Goal: Task Accomplishment & Management: Use online tool/utility

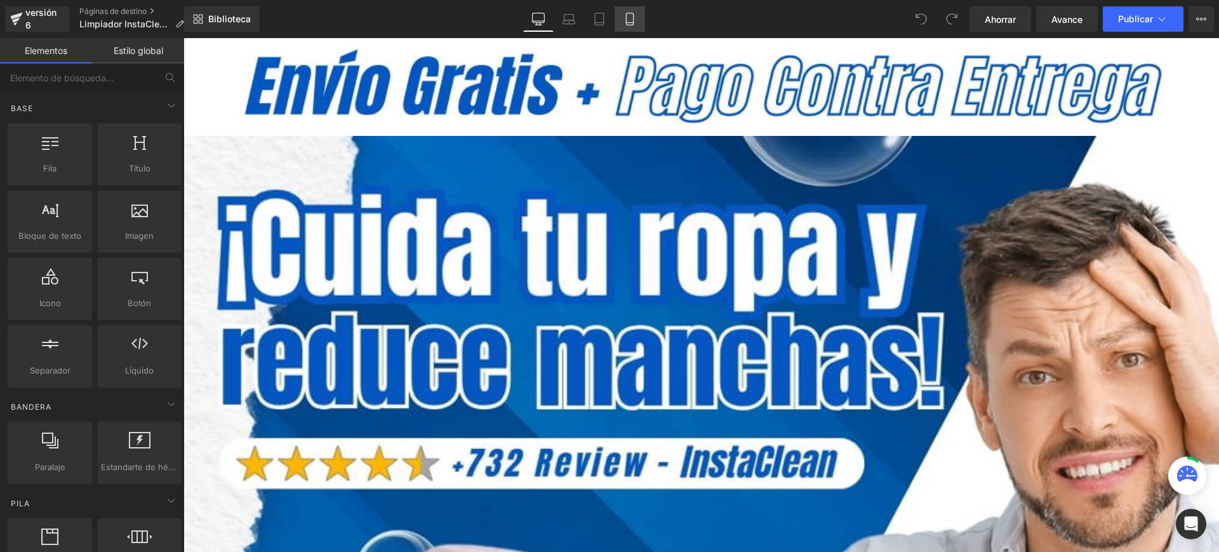
click at [624, 17] on icon at bounding box center [630, 19] width 13 height 13
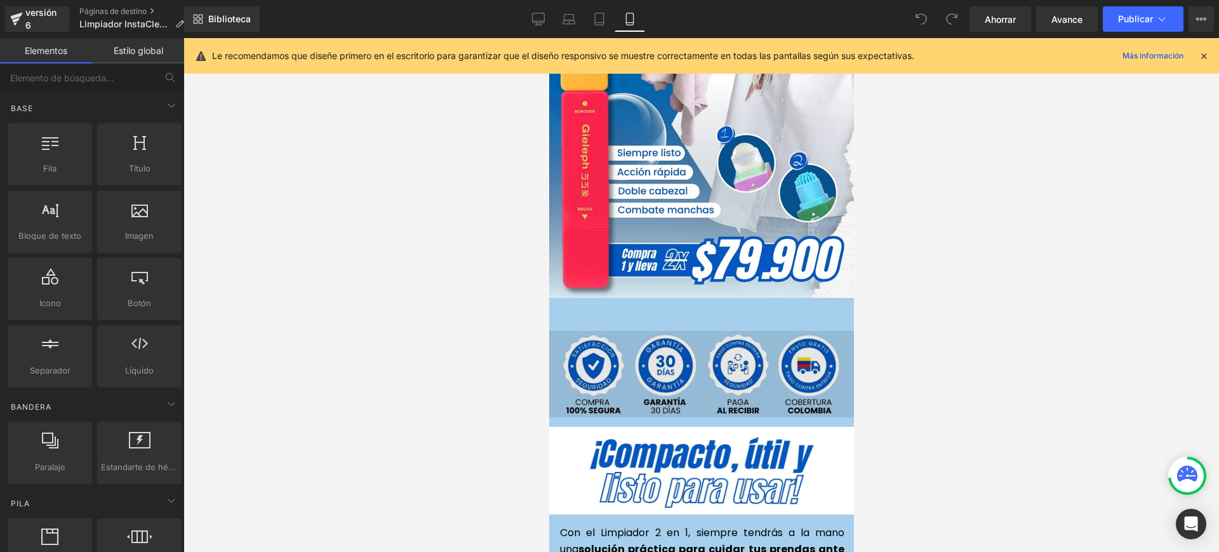
scroll to position [238, 0]
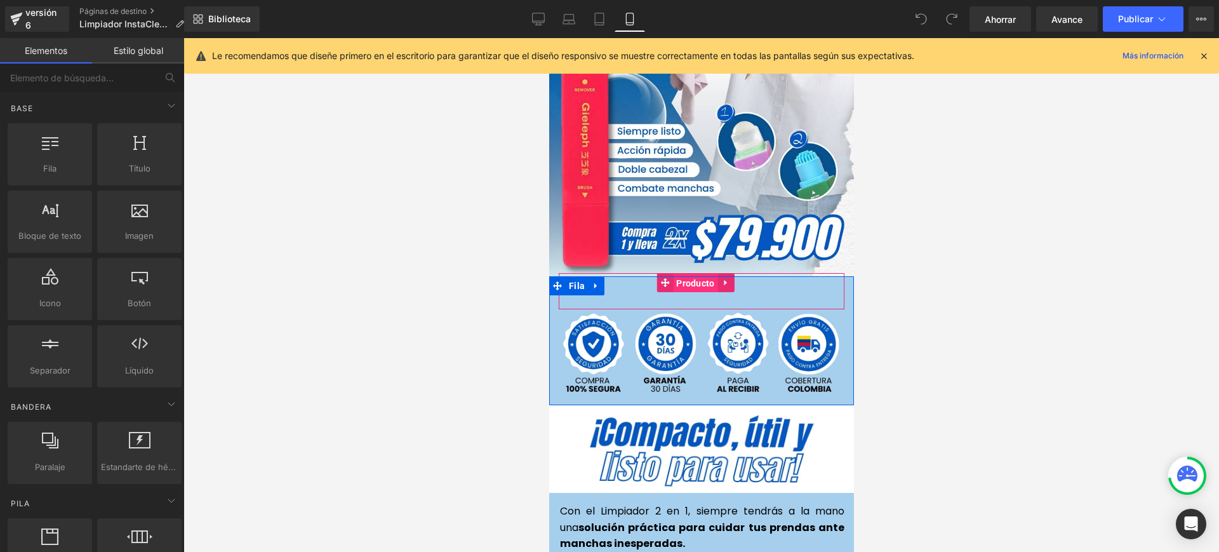
click at [688, 278] on font "Producto" at bounding box center [695, 283] width 38 height 10
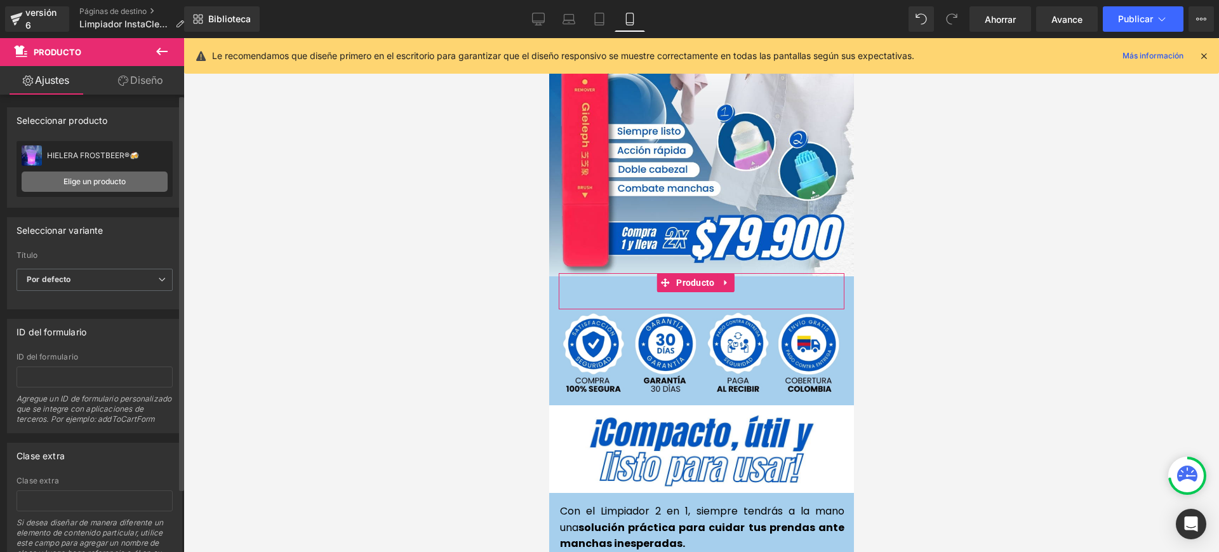
click at [150, 182] on link "Elige un producto" at bounding box center [95, 181] width 146 height 20
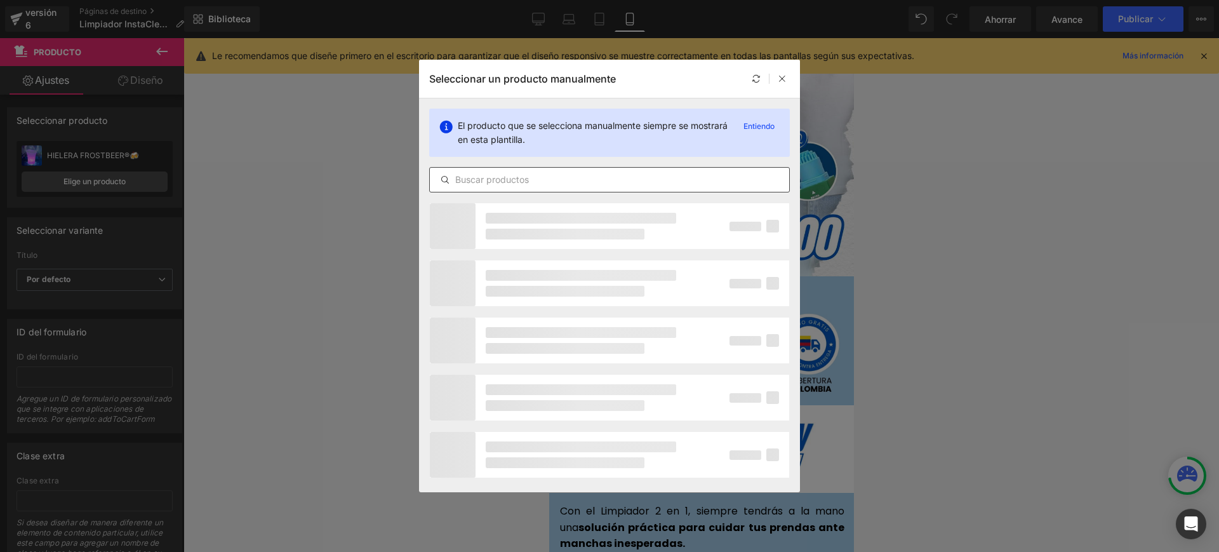
click at [537, 185] on input "text" at bounding box center [609, 179] width 359 height 15
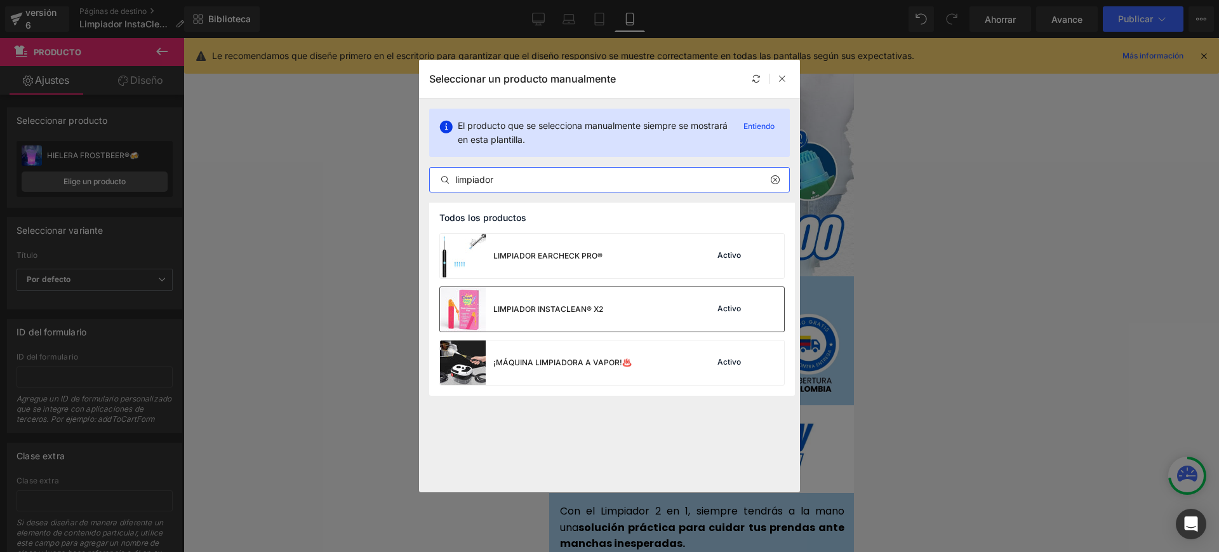
type input "limpiador"
drag, startPoint x: 559, startPoint y: 307, endPoint x: 10, endPoint y: 270, distance: 550.6
click at [559, 307] on font "LIMPIADOR INSTACLEAN® X2" at bounding box center [548, 309] width 110 height 10
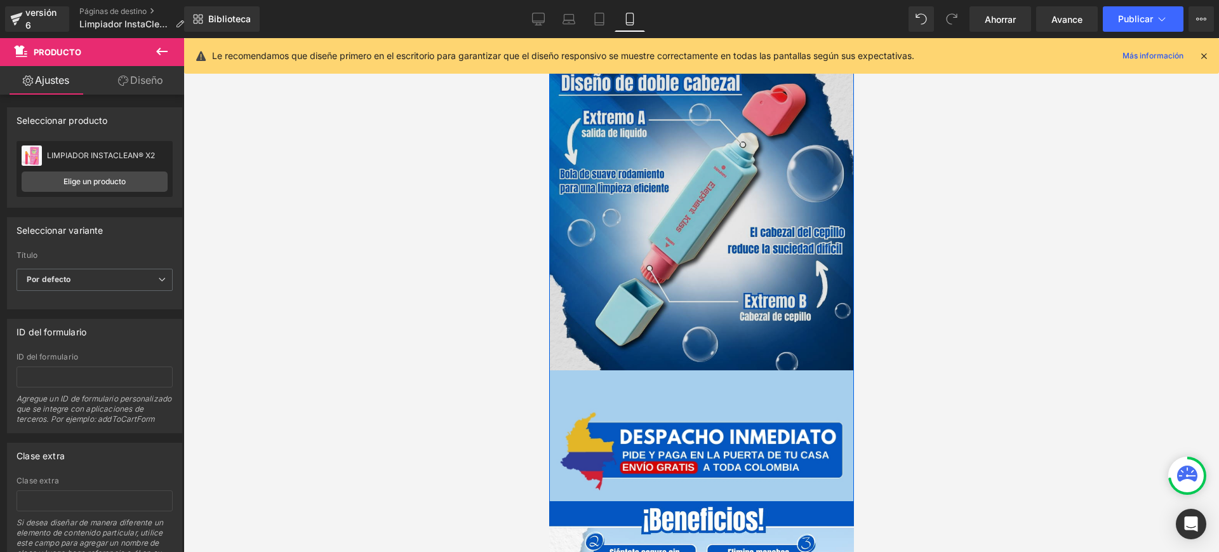
scroll to position [2064, 0]
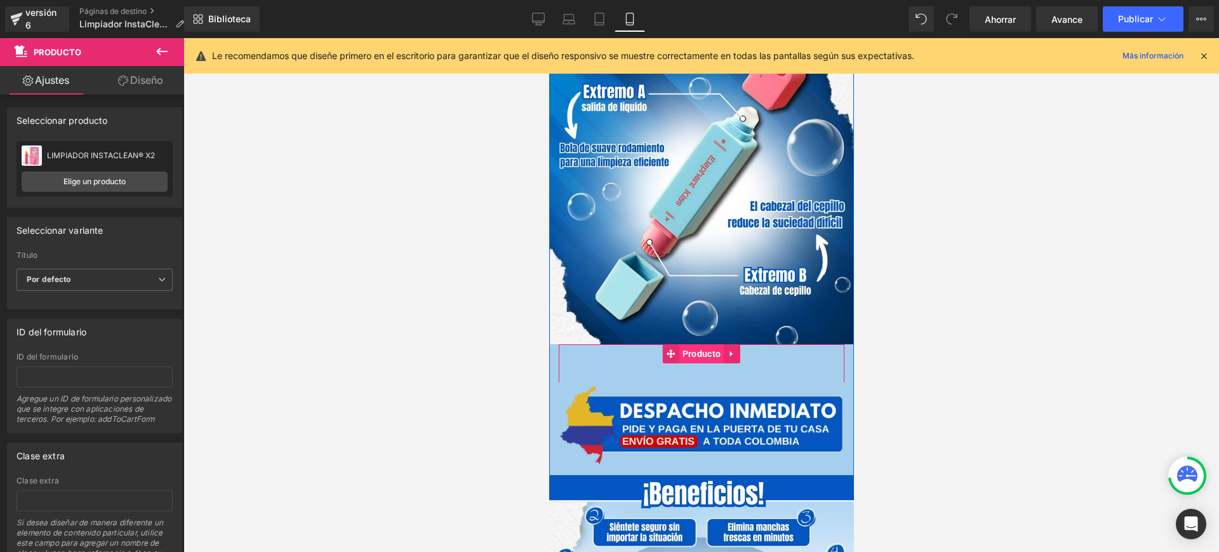
click at [690, 349] on font "Producto" at bounding box center [701, 354] width 38 height 10
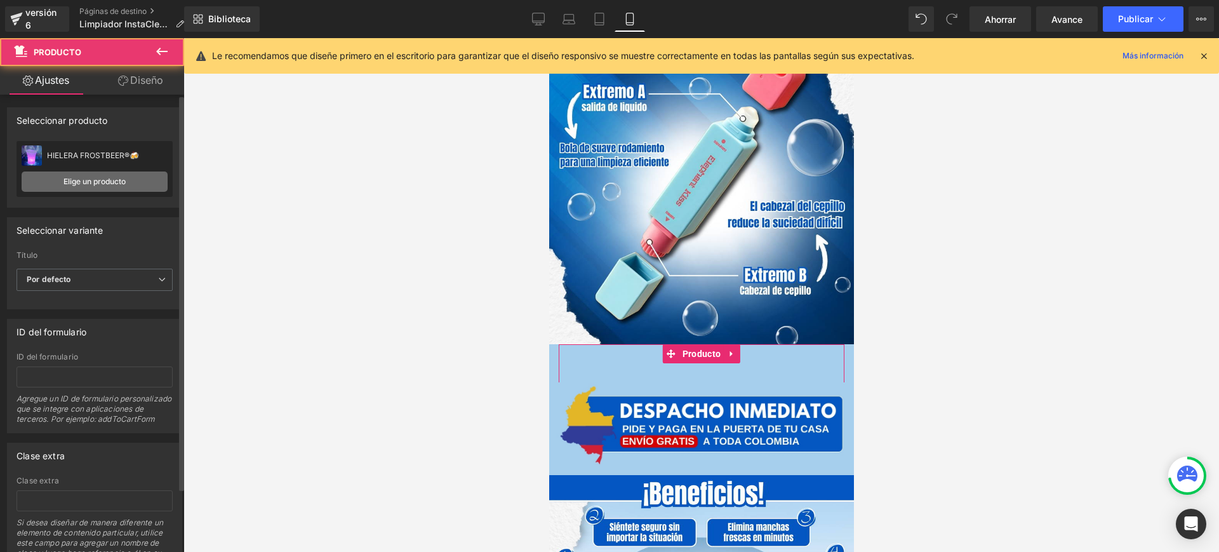
click at [94, 177] on font "Elige un producto" at bounding box center [95, 182] width 62 height 10
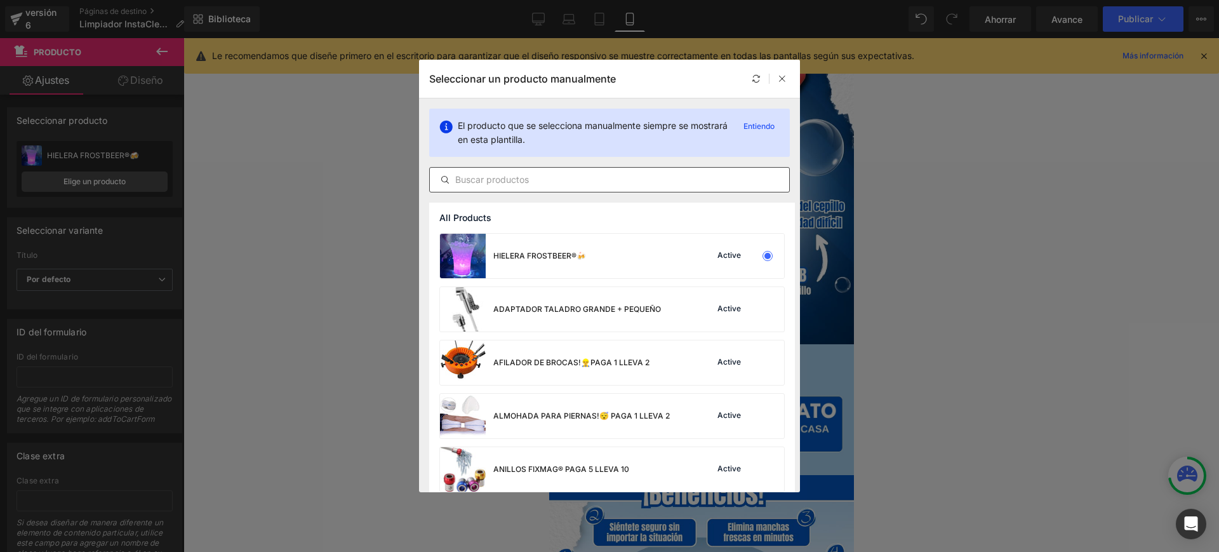
click at [492, 181] on input "text" at bounding box center [609, 179] width 359 height 15
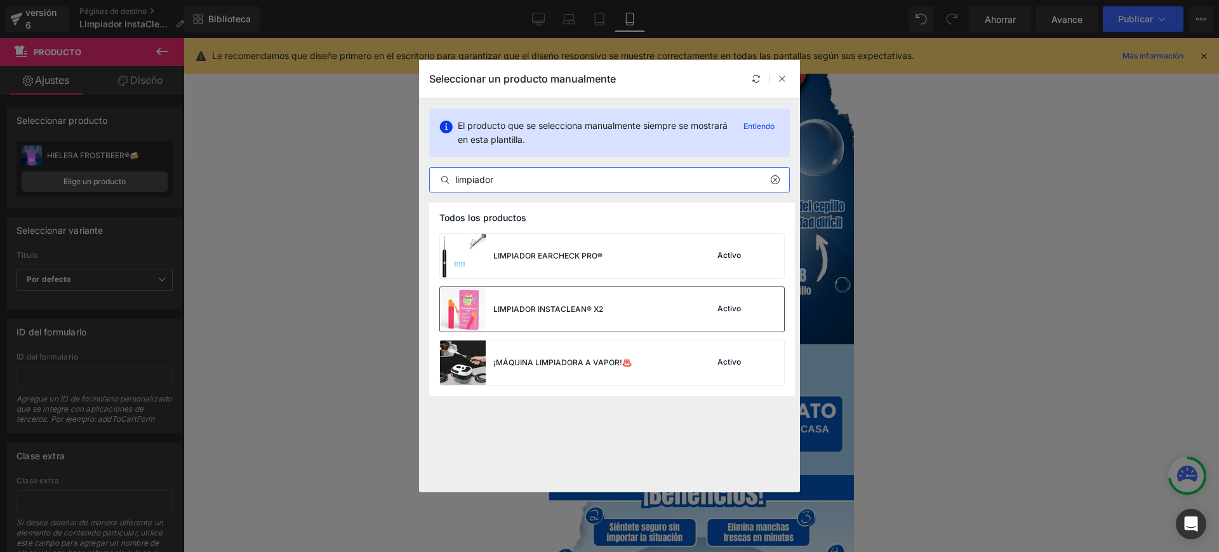
type input "limpiador"
click at [531, 306] on font "LIMPIADOR INSTACLEAN® X2" at bounding box center [548, 309] width 110 height 10
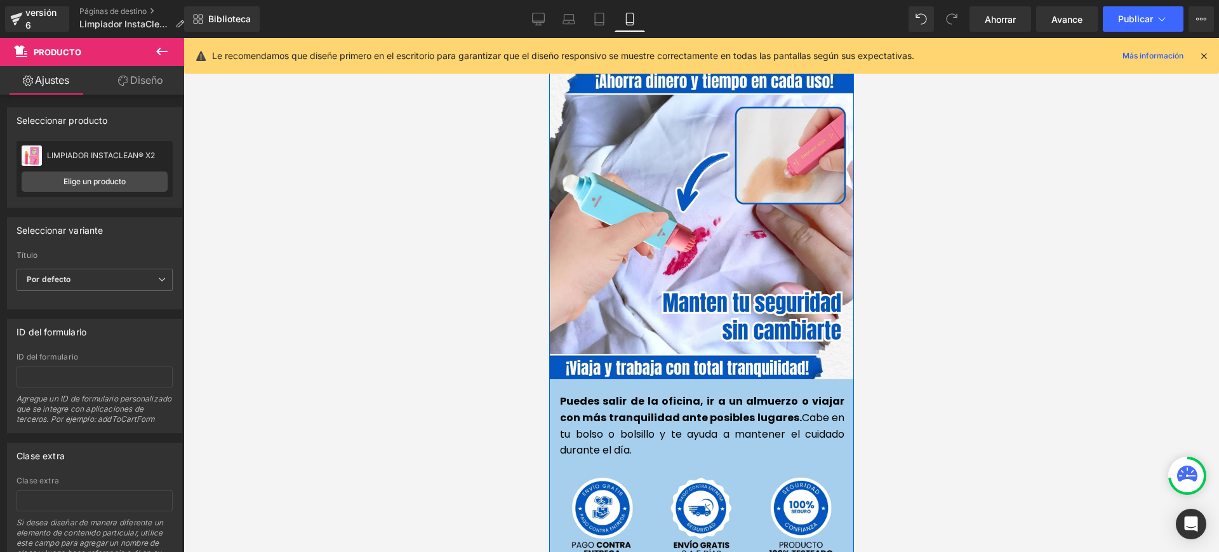
scroll to position [3017, 0]
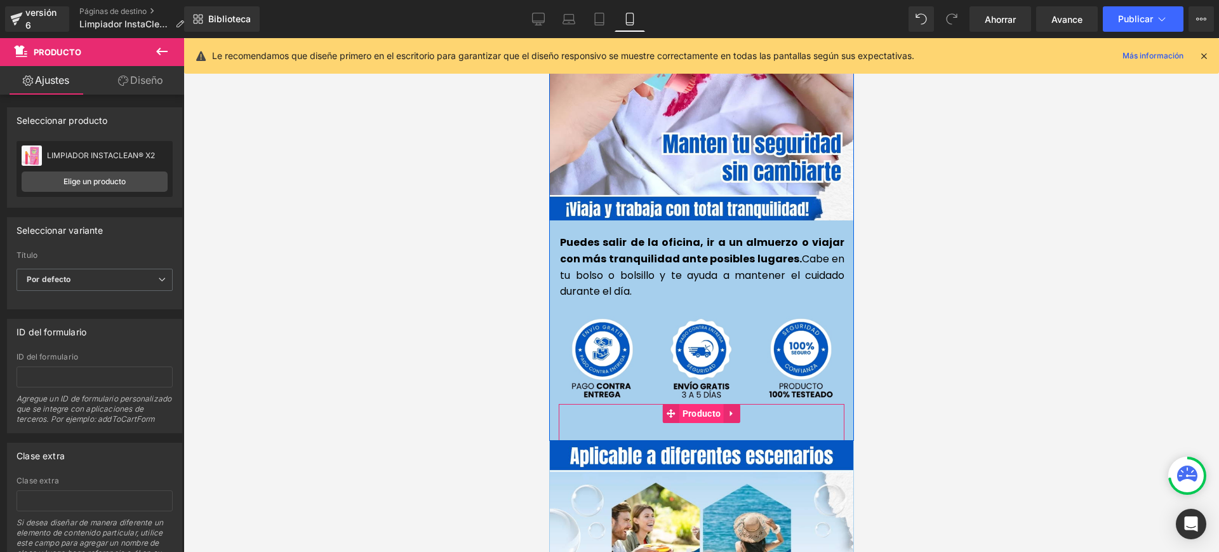
click at [697, 408] on font "Producto" at bounding box center [701, 413] width 38 height 10
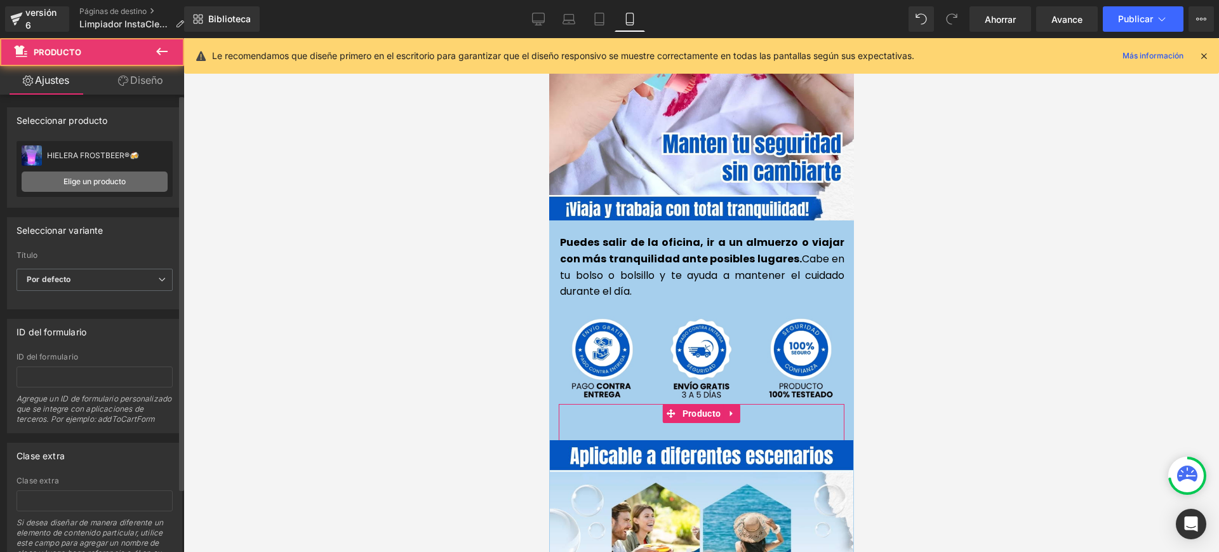
click at [139, 182] on link "Elige un producto" at bounding box center [95, 181] width 146 height 20
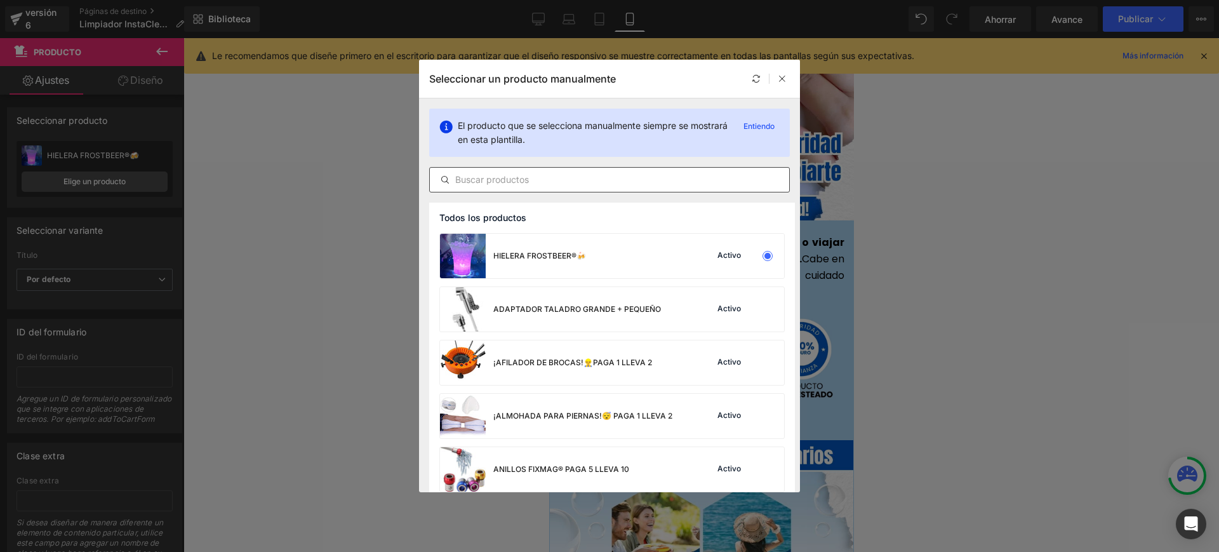
click at [535, 184] on input "text" at bounding box center [609, 179] width 359 height 15
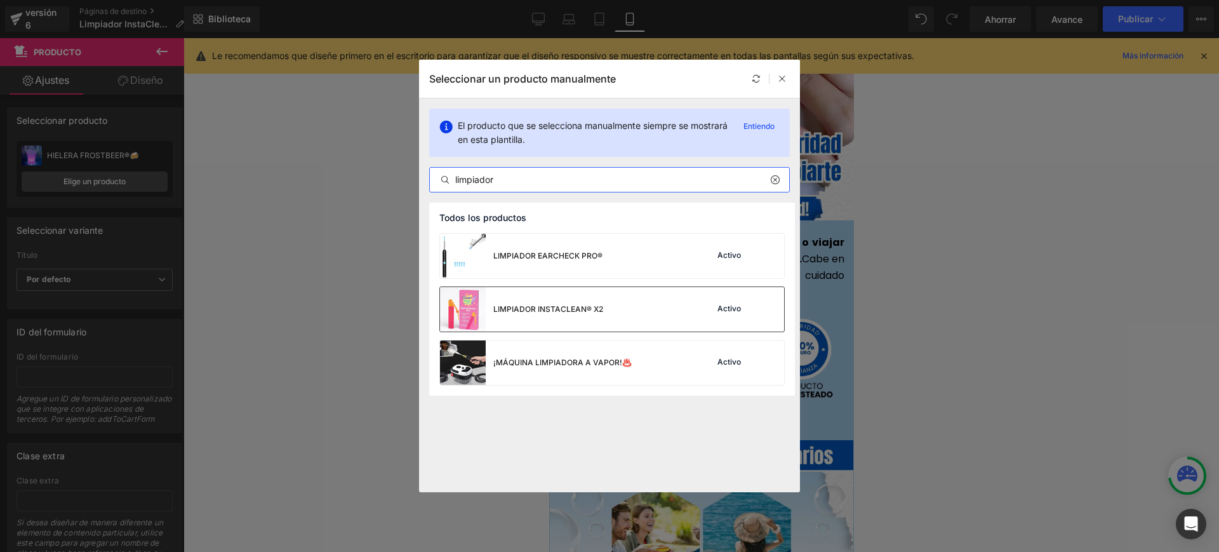
type input "limpiador"
click at [530, 307] on font "LIMPIADOR INSTACLEAN® X2" at bounding box center [548, 309] width 110 height 10
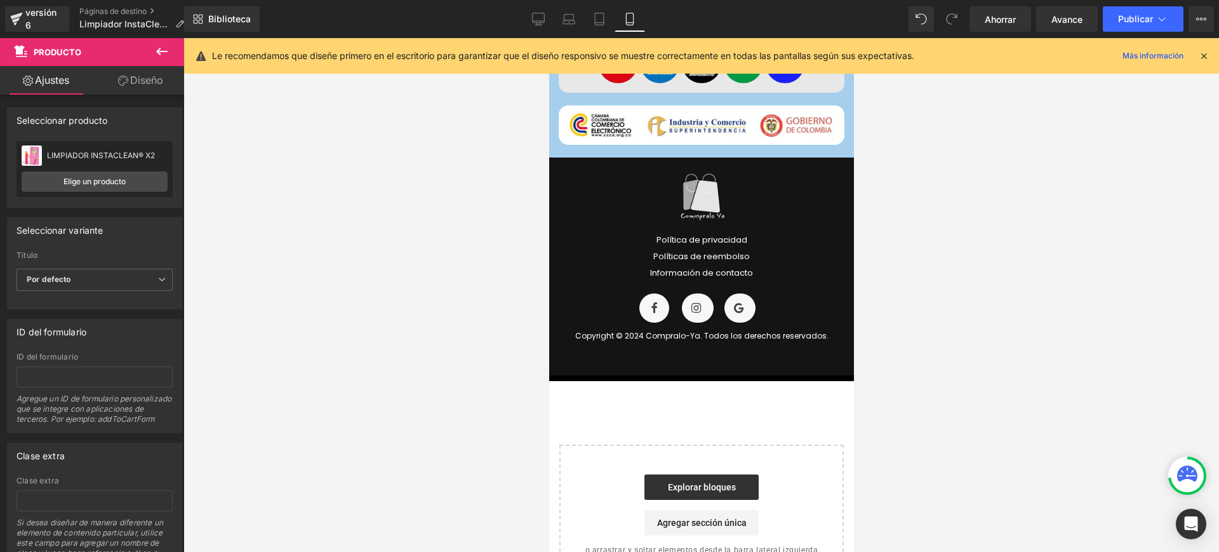
scroll to position [5257, 0]
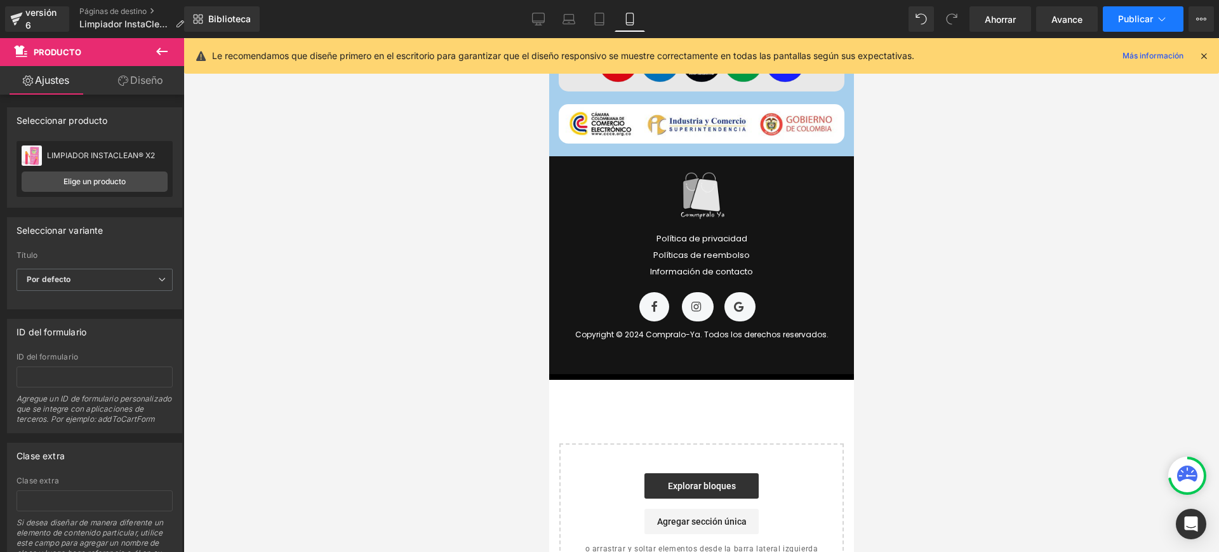
click at [1143, 22] on font "Publicar" at bounding box center [1135, 18] width 35 height 11
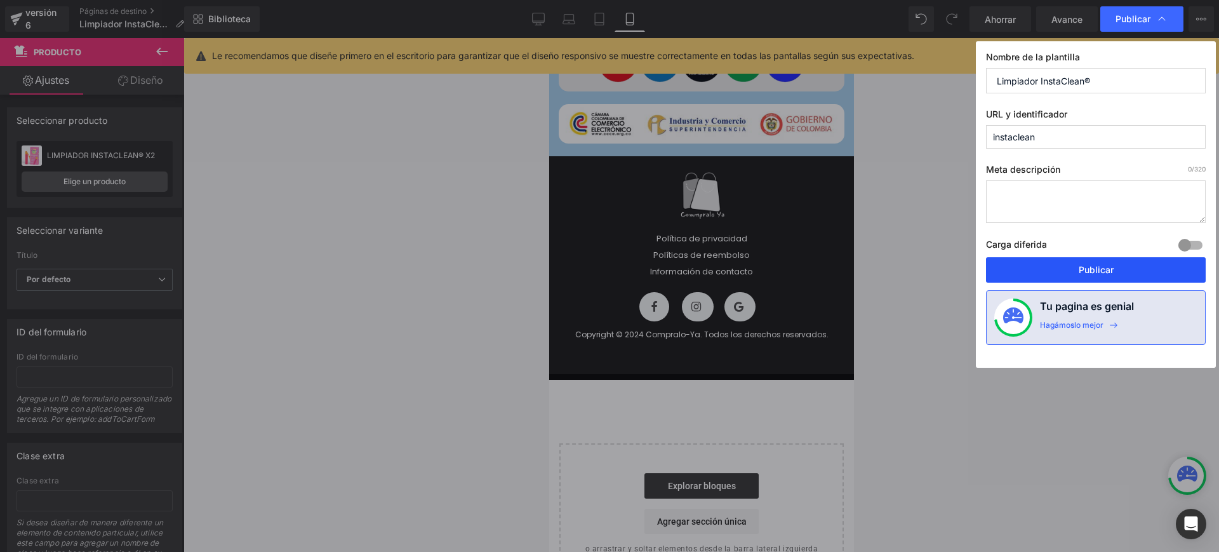
click at [1071, 267] on button "Publicar" at bounding box center [1096, 269] width 220 height 25
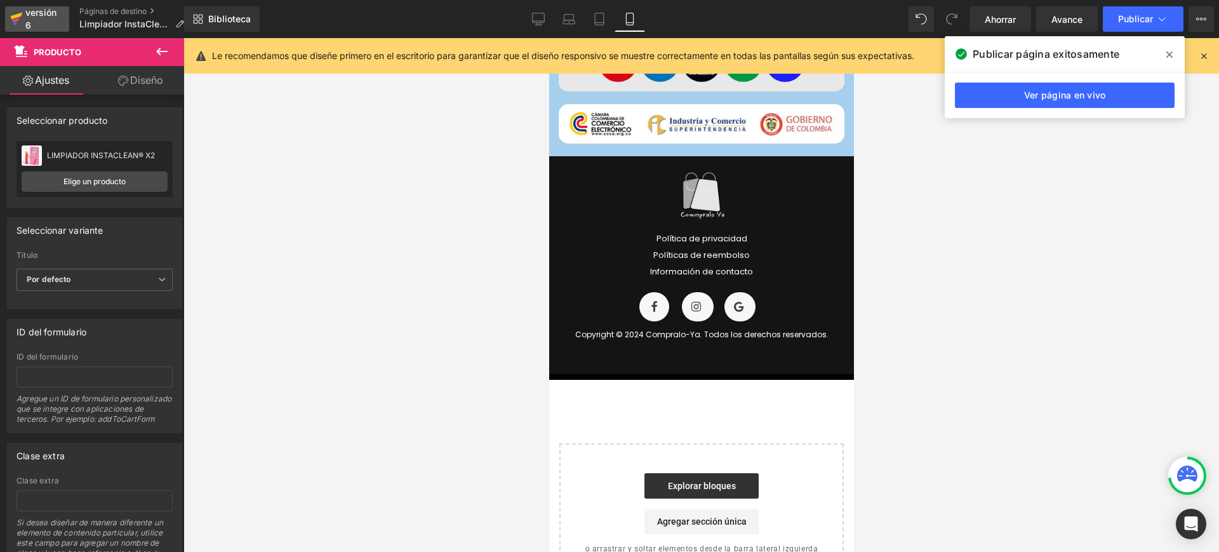
click at [31, 20] on font "versión 6" at bounding box center [40, 18] width 31 height 23
